Goal: Information Seeking & Learning: Find specific fact

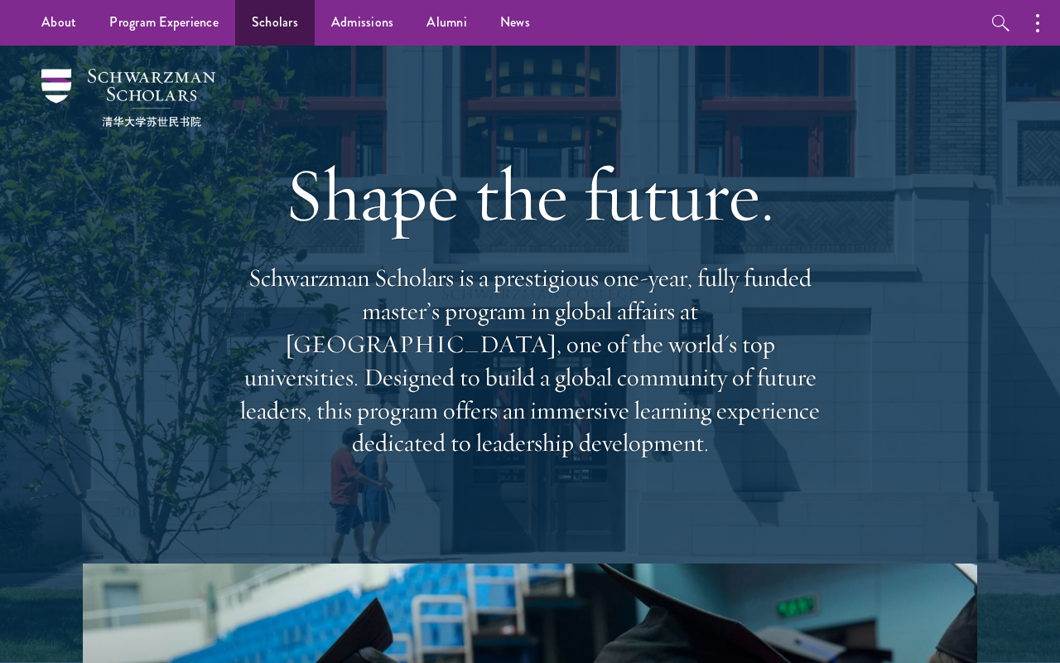
click at [263, 17] on link "Scholars" at bounding box center [275, 23] width 80 height 46
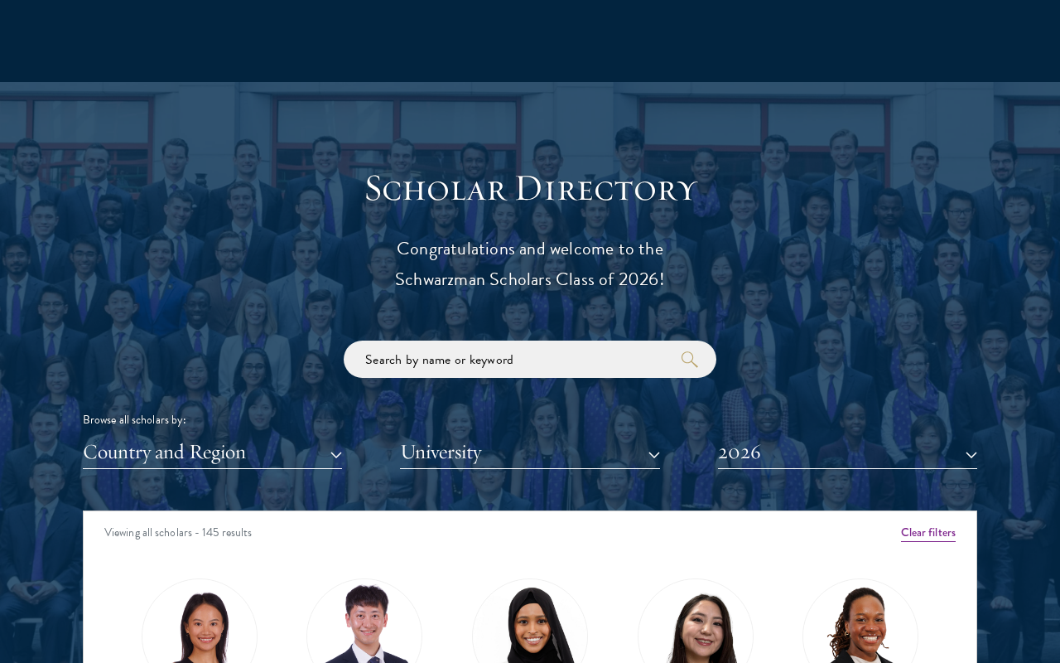
scroll to position [1691, 0]
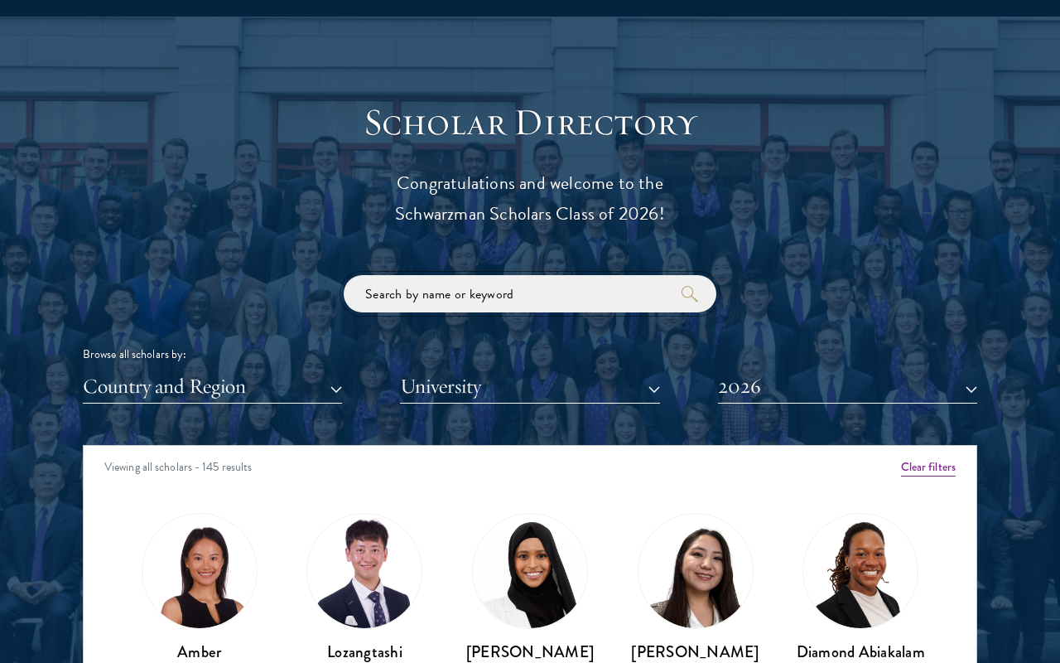
click at [542, 285] on input "search" at bounding box center [530, 293] width 373 height 37
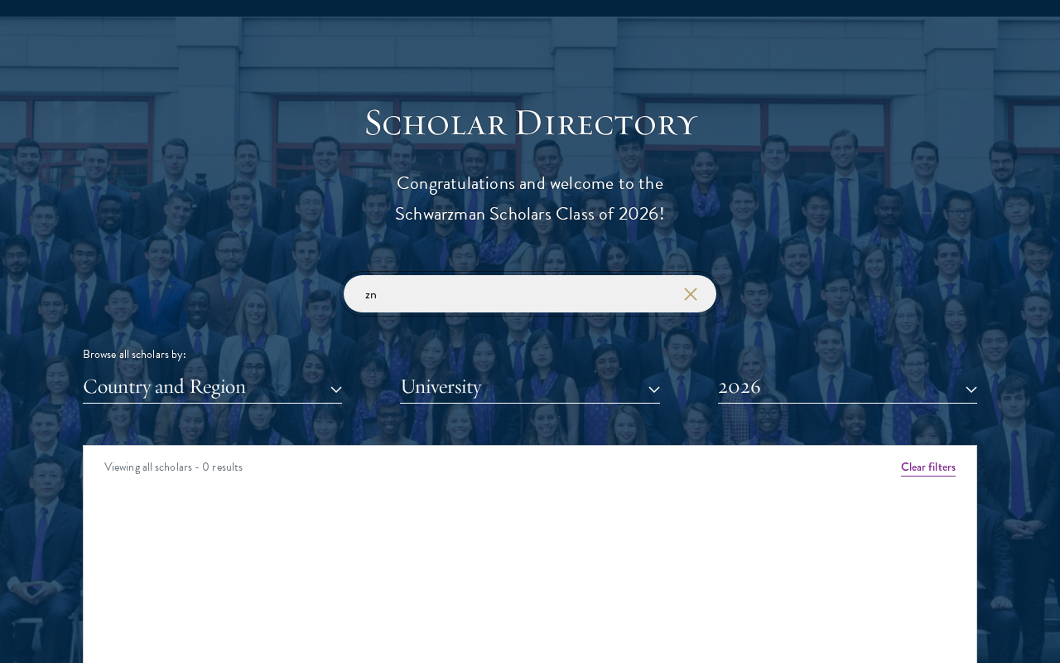
type input "z"
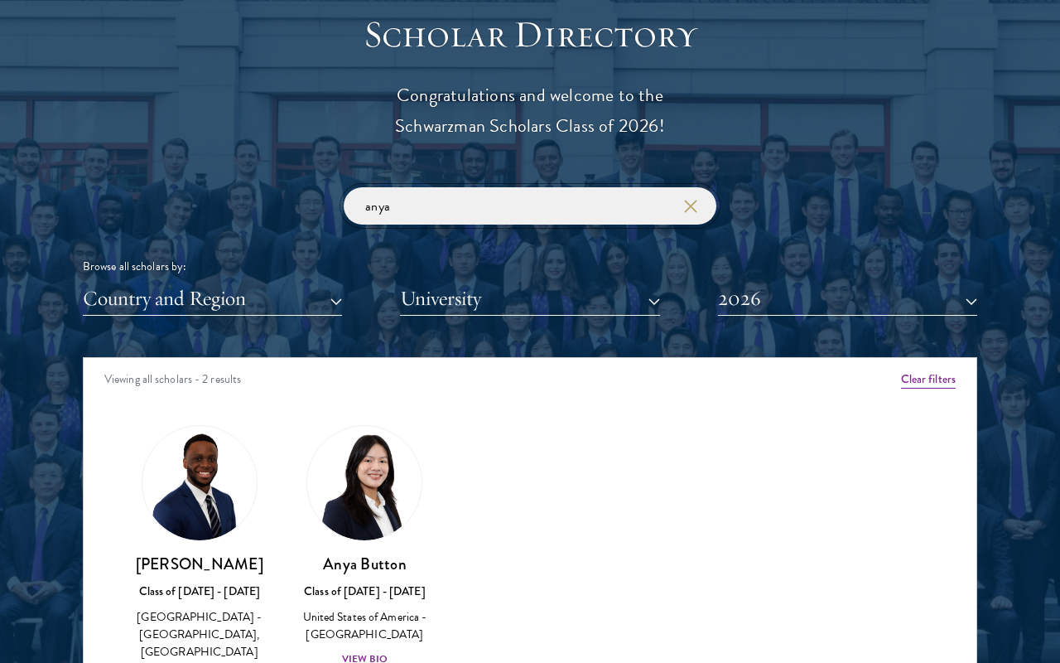
scroll to position [1801, 0]
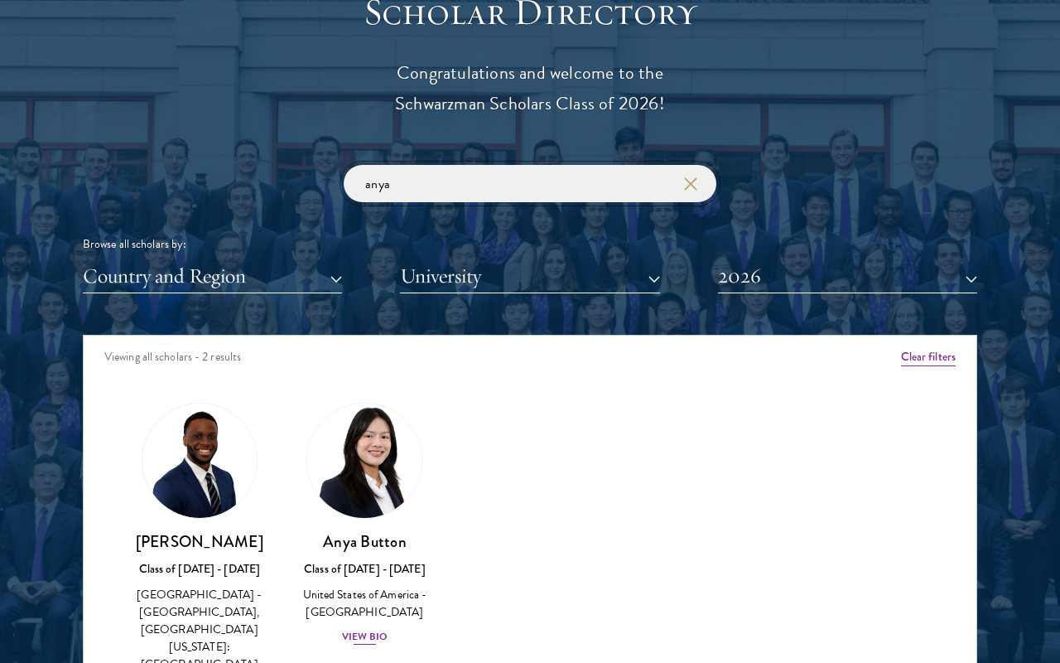
type input "anya"
click at [381, 630] on div "View Bio" at bounding box center [365, 637] width 46 height 16
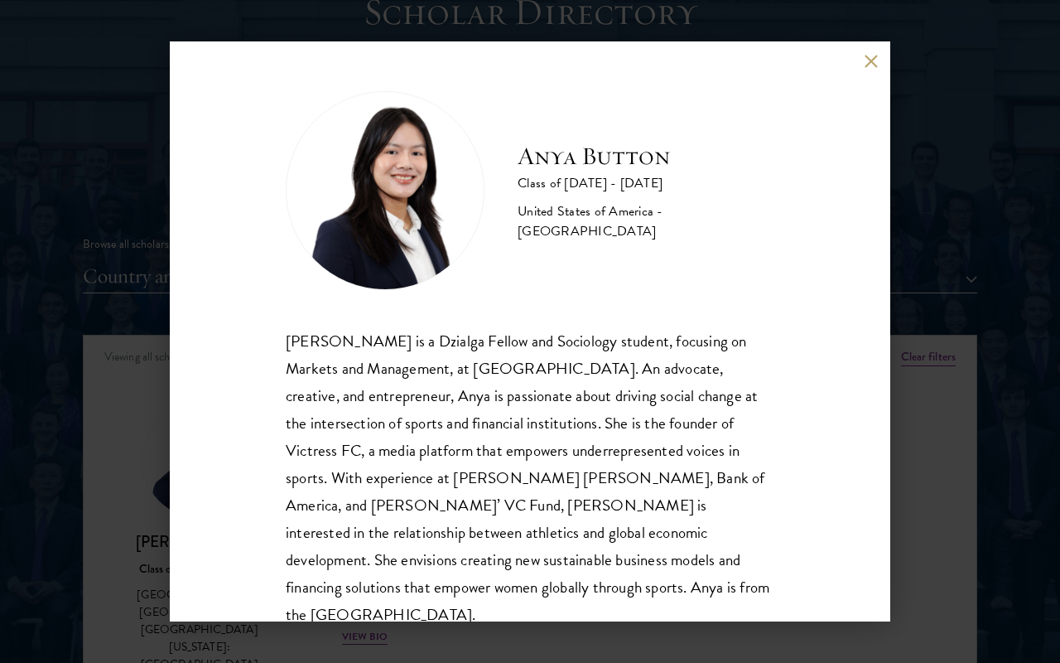
click at [504, 182] on div "Anya Button Class of [DATE] - [DATE] [GEOGRAPHIC_DATA] - [GEOGRAPHIC_DATA]" at bounding box center [530, 190] width 489 height 199
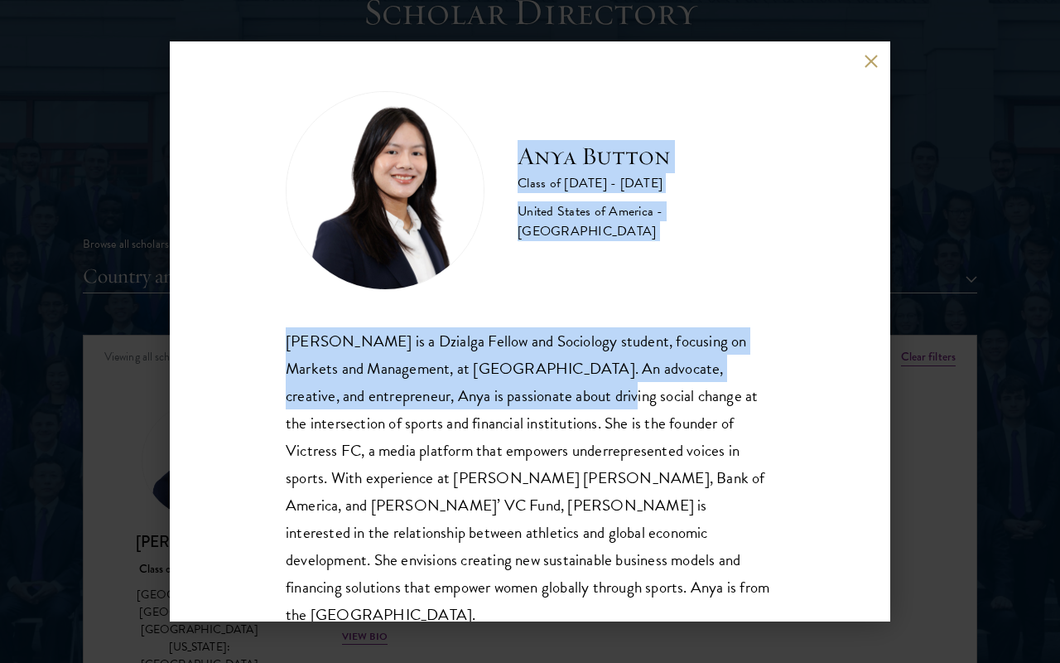
drag, startPoint x: 520, startPoint y: 159, endPoint x: 508, endPoint y: 412, distance: 252.9
click at [508, 411] on div "Anya Button Class of [DATE] - [DATE] [GEOGRAPHIC_DATA] - [GEOGRAPHIC_DATA] [PER…" at bounding box center [530, 359] width 489 height 537
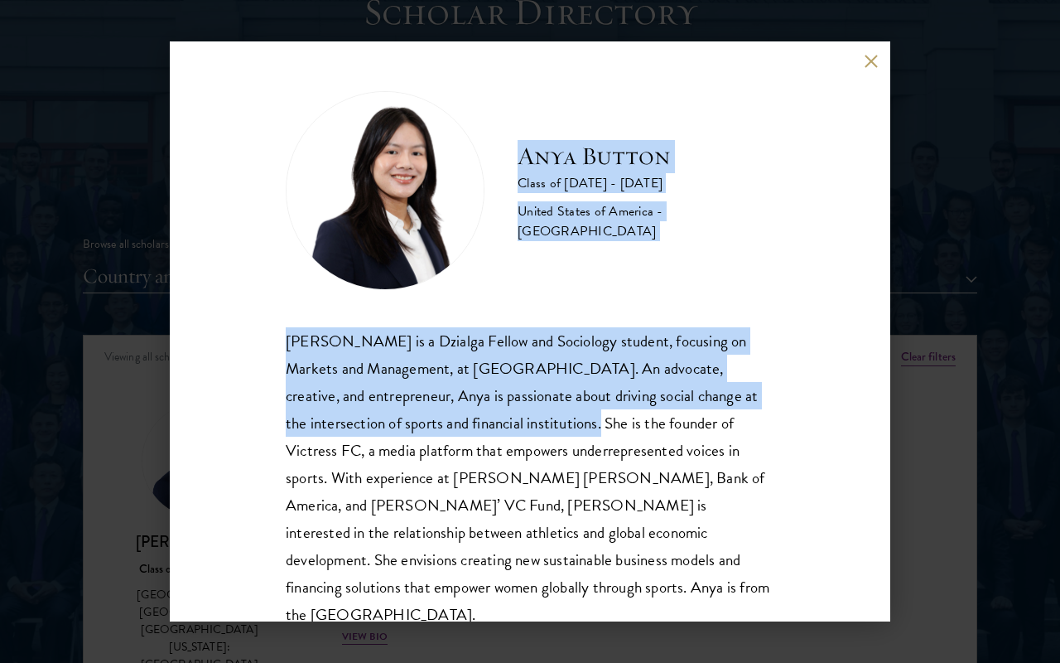
click at [508, 412] on div "[PERSON_NAME] is a Dzialga Fellow and Sociology student, focusing on Markets an…" at bounding box center [530, 477] width 489 height 301
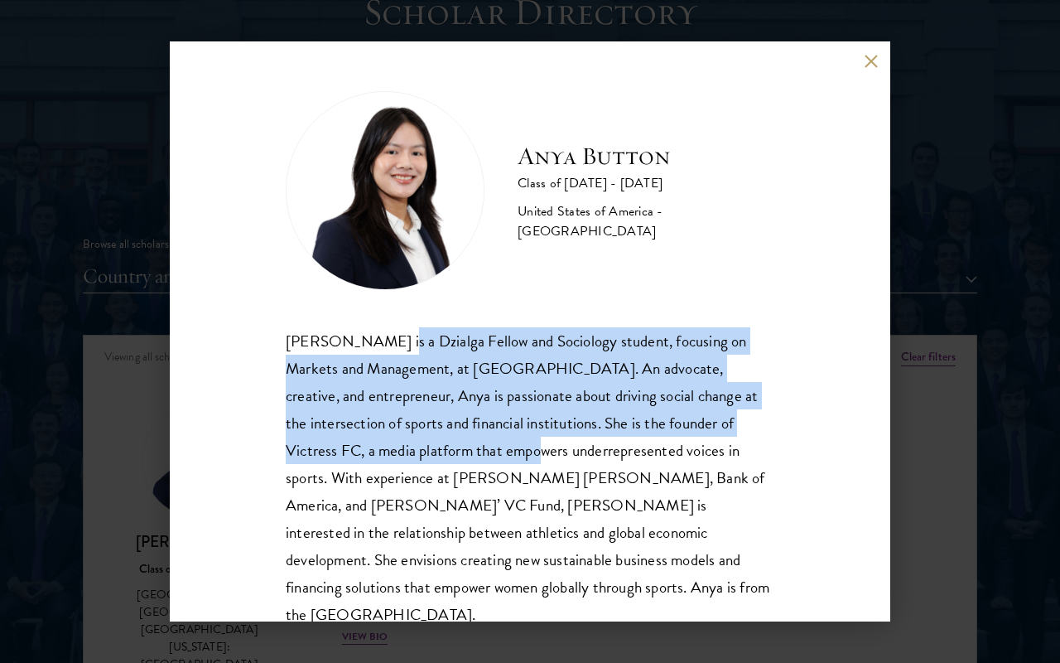
drag, startPoint x: 382, startPoint y: 336, endPoint x: 429, endPoint y: 437, distance: 111.5
click at [427, 436] on div "[PERSON_NAME] is a Dzialga Fellow and Sociology student, focusing on Markets an…" at bounding box center [530, 477] width 489 height 301
click at [429, 437] on div "[PERSON_NAME] is a Dzialga Fellow and Sociology student, focusing on Markets an…" at bounding box center [530, 477] width 489 height 301
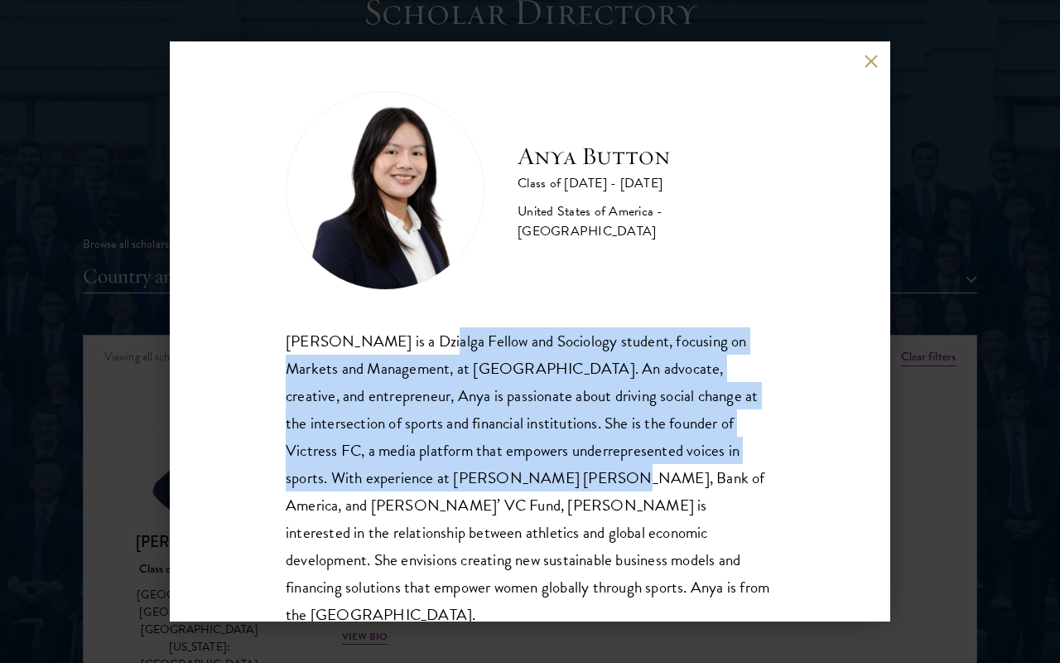
drag, startPoint x: 428, startPoint y: 343, endPoint x: 469, endPoint y: 473, distance: 136.2
click at [469, 473] on div "[PERSON_NAME] is a Dzialga Fellow and Sociology student, focusing on Markets an…" at bounding box center [530, 477] width 489 height 301
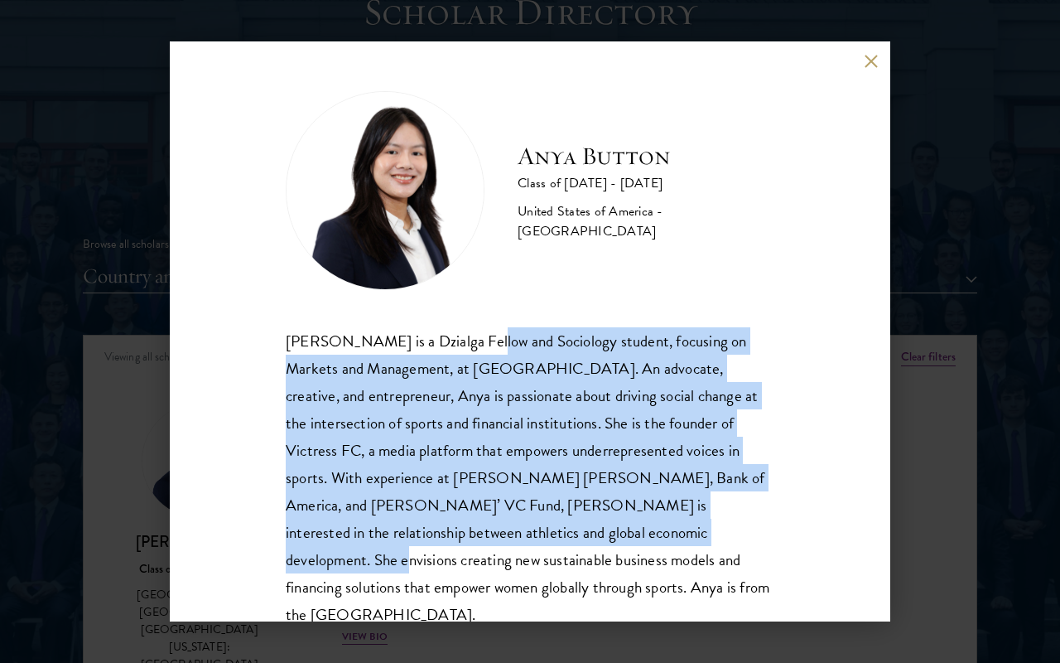
drag, startPoint x: 475, startPoint y: 343, endPoint x: 520, endPoint y: 530, distance: 192.4
click at [519, 528] on div "[PERSON_NAME] is a Dzialga Fellow and Sociology student, focusing on Markets an…" at bounding box center [530, 477] width 489 height 301
click at [520, 530] on div "[PERSON_NAME] is a Dzialga Fellow and Sociology student, focusing on Markets an…" at bounding box center [530, 477] width 489 height 301
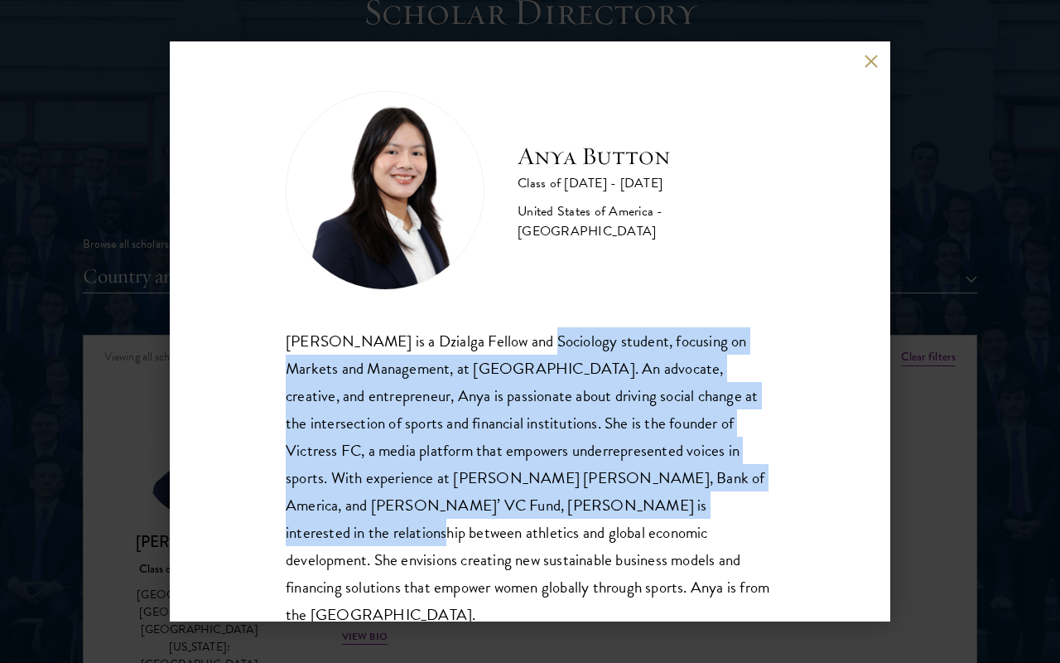
drag, startPoint x: 526, startPoint y: 339, endPoint x: 600, endPoint y: 509, distance: 186.2
click at [600, 508] on div "[PERSON_NAME] is a Dzialga Fellow and Sociology student, focusing on Markets an…" at bounding box center [530, 477] width 489 height 301
click at [600, 509] on div "[PERSON_NAME] is a Dzialga Fellow and Sociology student, focusing on Markets an…" at bounding box center [530, 477] width 489 height 301
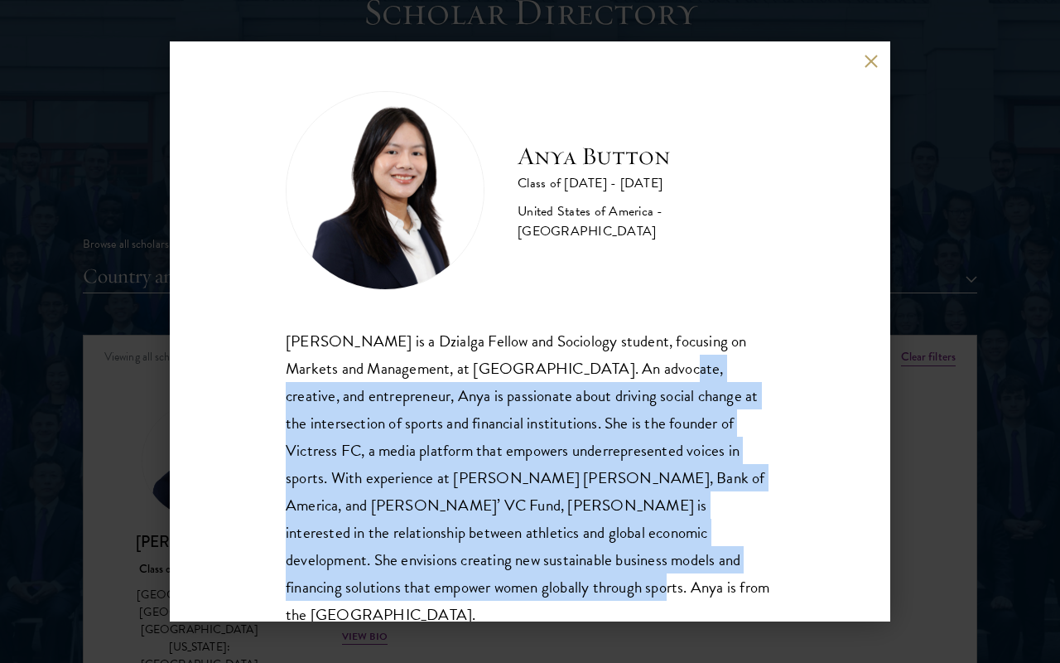
drag, startPoint x: 603, startPoint y: 355, endPoint x: 651, endPoint y: 590, distance: 240.1
click at [651, 590] on div "Anya Button Class of [DATE] - [DATE] [GEOGRAPHIC_DATA] - [GEOGRAPHIC_DATA] [PER…" at bounding box center [530, 331] width 721 height 580
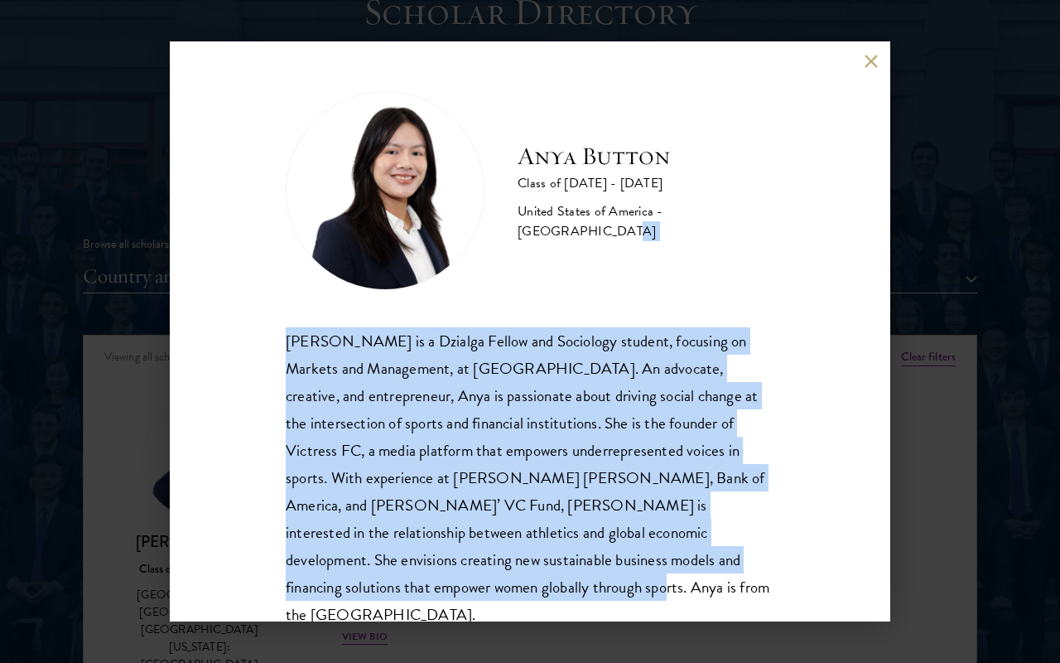
drag, startPoint x: 670, startPoint y: 297, endPoint x: 735, endPoint y: 593, distance: 302.6
click at [735, 592] on div "Anya Button Class of [DATE] - [DATE] [GEOGRAPHIC_DATA] - [GEOGRAPHIC_DATA] [PER…" at bounding box center [530, 331] width 721 height 580
click at [735, 593] on div "Anya Button Class of [DATE] - [DATE] [GEOGRAPHIC_DATA] - [GEOGRAPHIC_DATA] [PER…" at bounding box center [530, 331] width 721 height 580
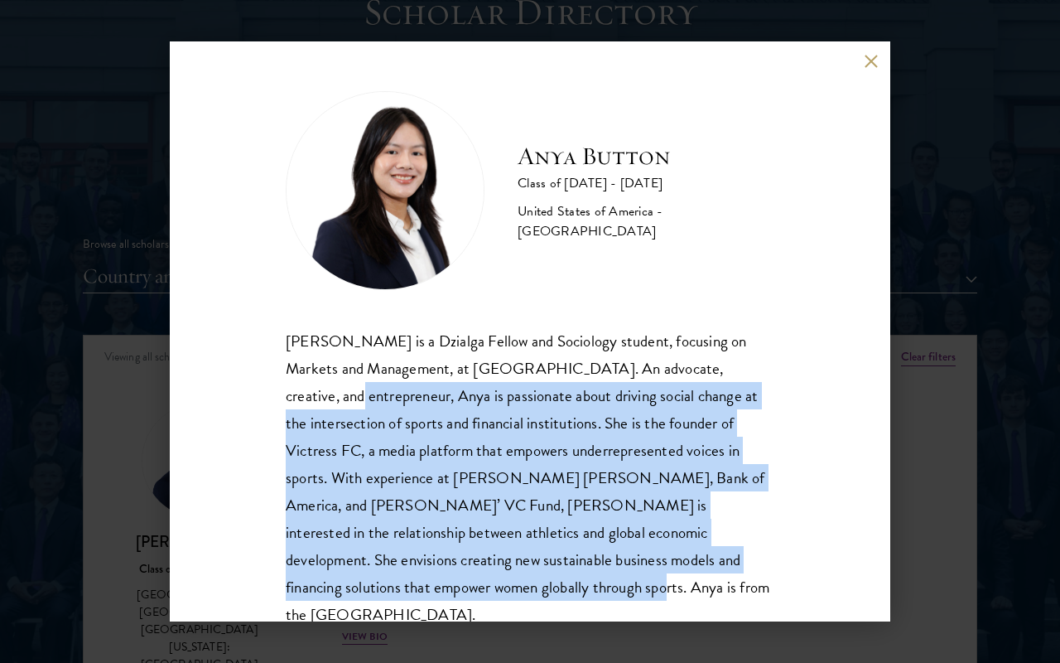
drag, startPoint x: 721, startPoint y: 369, endPoint x: 767, endPoint y: 573, distance: 209.6
click at [767, 573] on div "Anya Button Class of [DATE] - [DATE] [GEOGRAPHIC_DATA] - [GEOGRAPHIC_DATA] [PER…" at bounding box center [530, 331] width 721 height 580
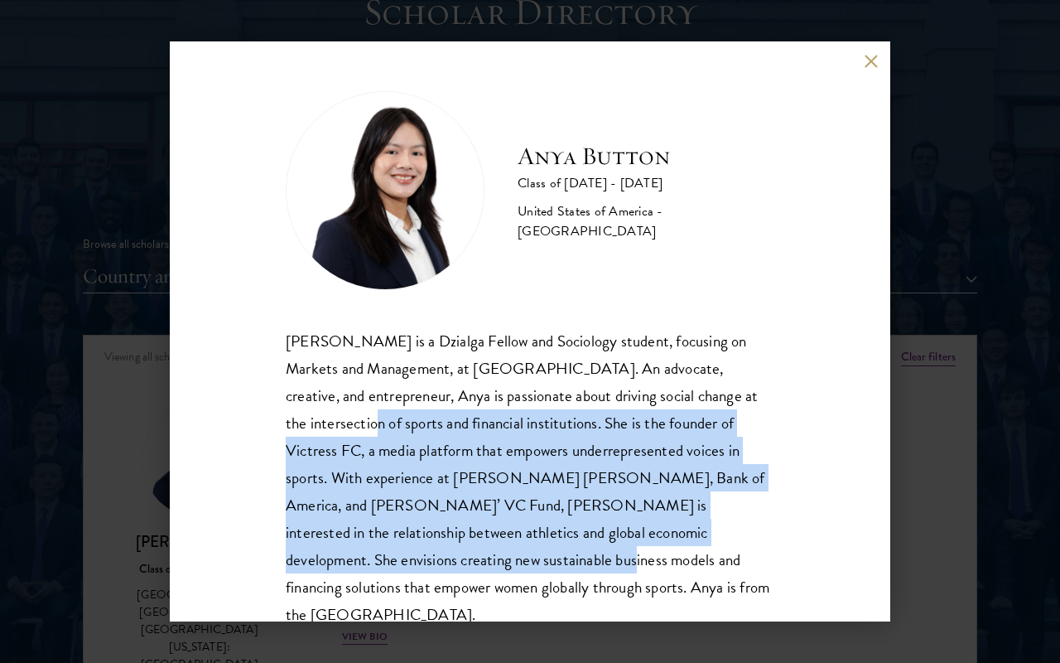
drag, startPoint x: 729, startPoint y: 387, endPoint x: 777, endPoint y: 536, distance: 156.6
click at [776, 536] on div "Anya Button Class of [DATE] - [DATE] [GEOGRAPHIC_DATA] - [GEOGRAPHIC_DATA] [PER…" at bounding box center [530, 331] width 721 height 580
click at [777, 536] on div "Anya Button Class of [DATE] - [DATE] [GEOGRAPHIC_DATA] - [GEOGRAPHIC_DATA] [PER…" at bounding box center [530, 331] width 721 height 580
